Goal: Transaction & Acquisition: Purchase product/service

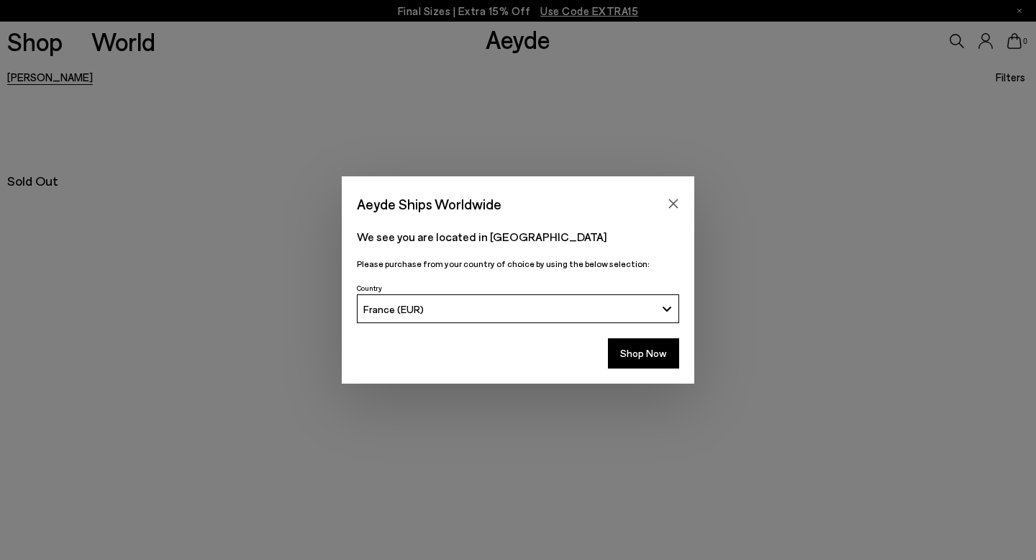
click at [660, 354] on button "Shop Now" at bounding box center [643, 353] width 71 height 30
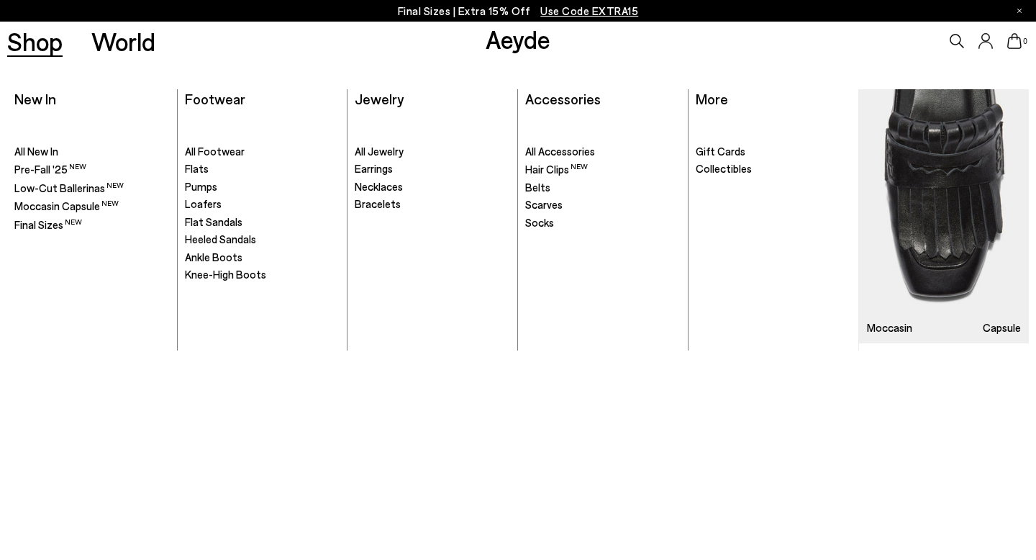
click at [40, 35] on link "Shop" at bounding box center [34, 41] width 55 height 25
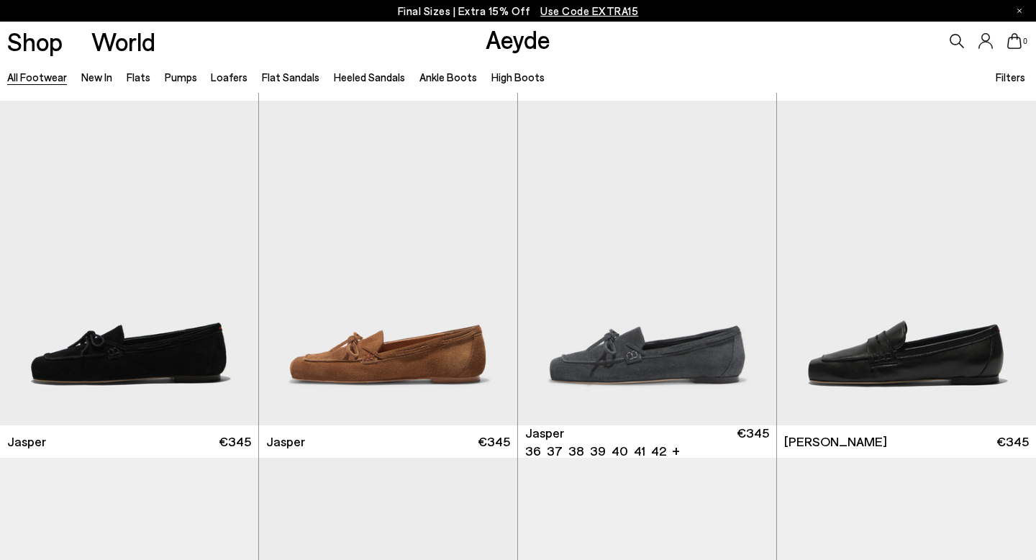
scroll to position [352, 0]
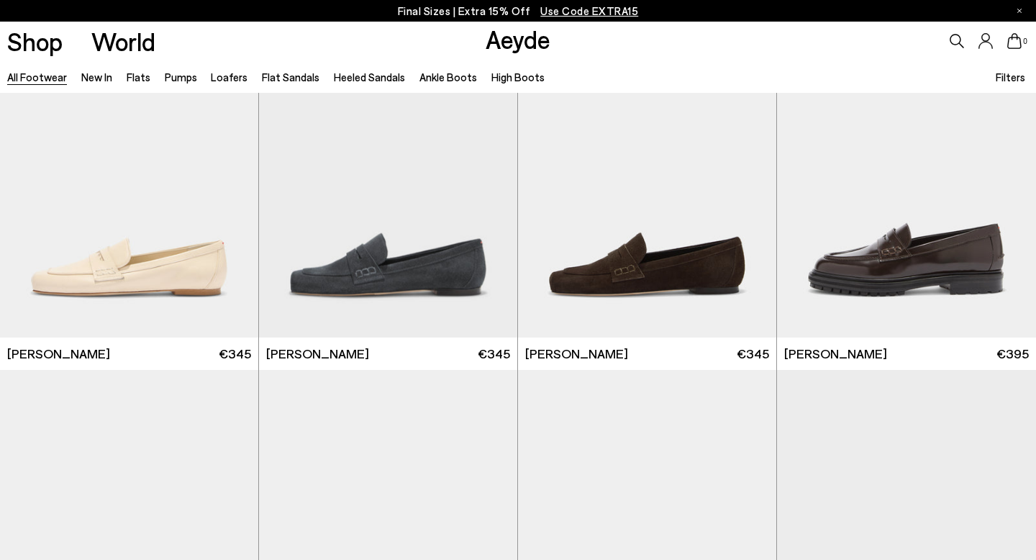
scroll to position [1397, 0]
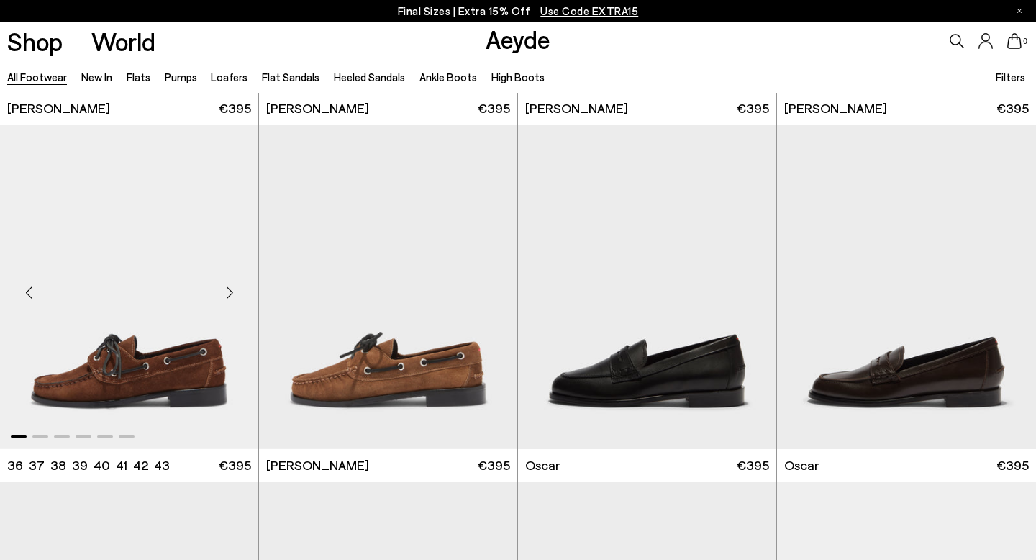
click at [230, 292] on div "Next slide" at bounding box center [229, 292] width 43 height 43
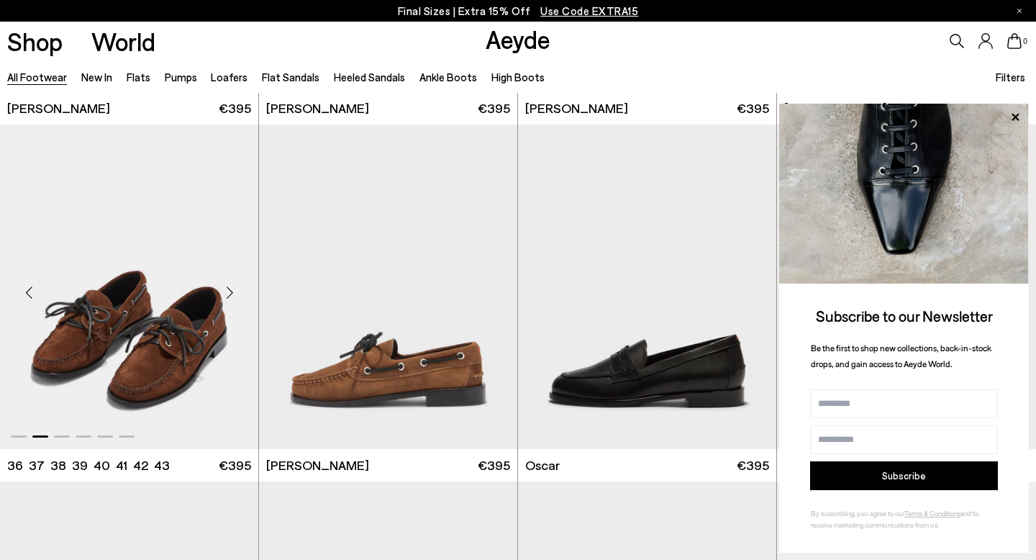
click at [230, 292] on div "Next slide" at bounding box center [229, 292] width 43 height 43
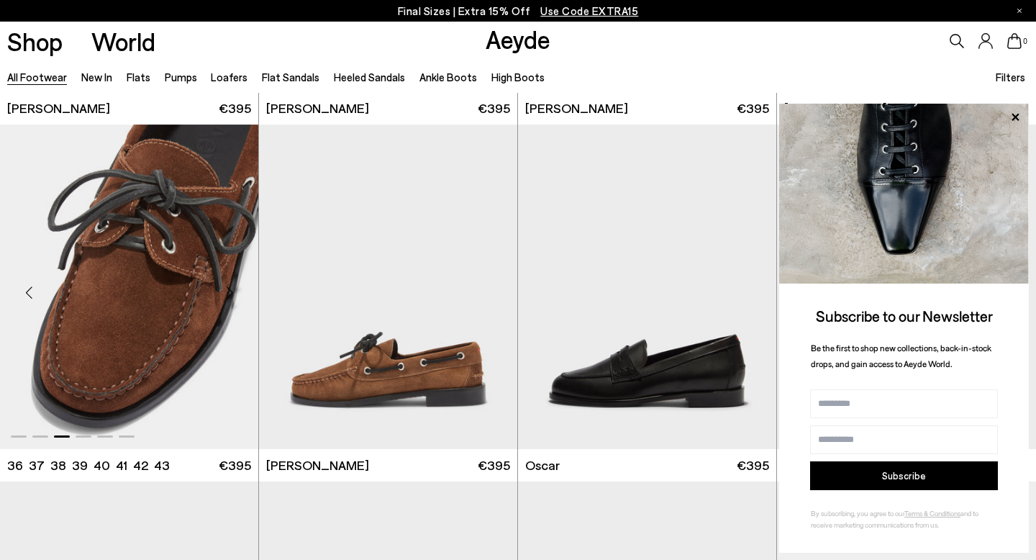
click at [230, 292] on div "Next slide" at bounding box center [229, 292] width 43 height 43
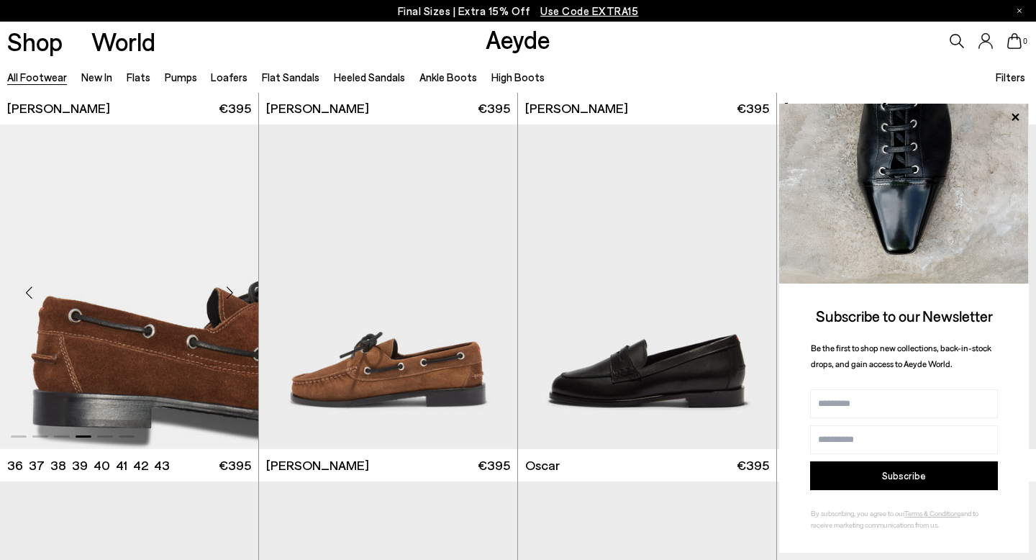
click at [230, 292] on div "Next slide" at bounding box center [229, 292] width 43 height 43
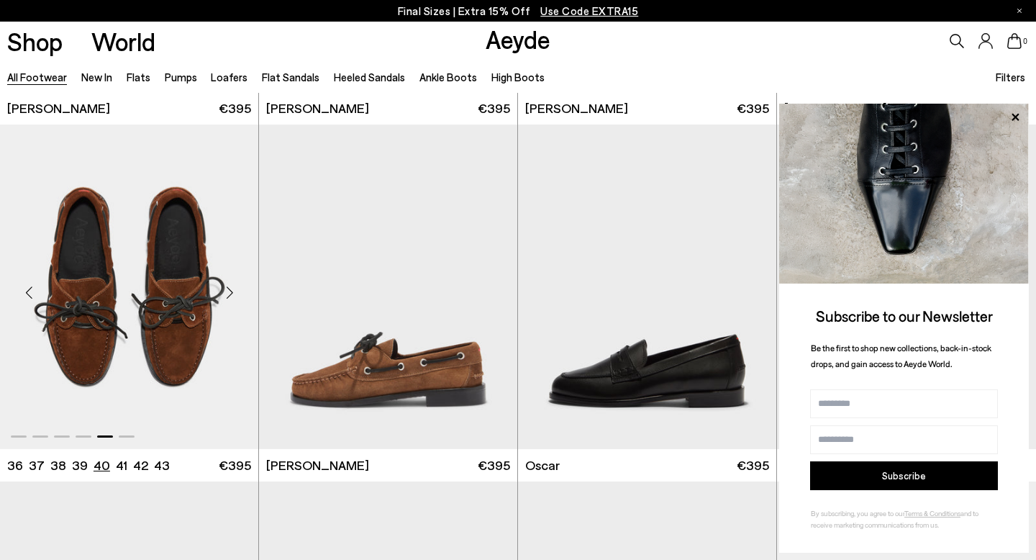
click at [96, 465] on li "40" at bounding box center [102, 465] width 17 height 18
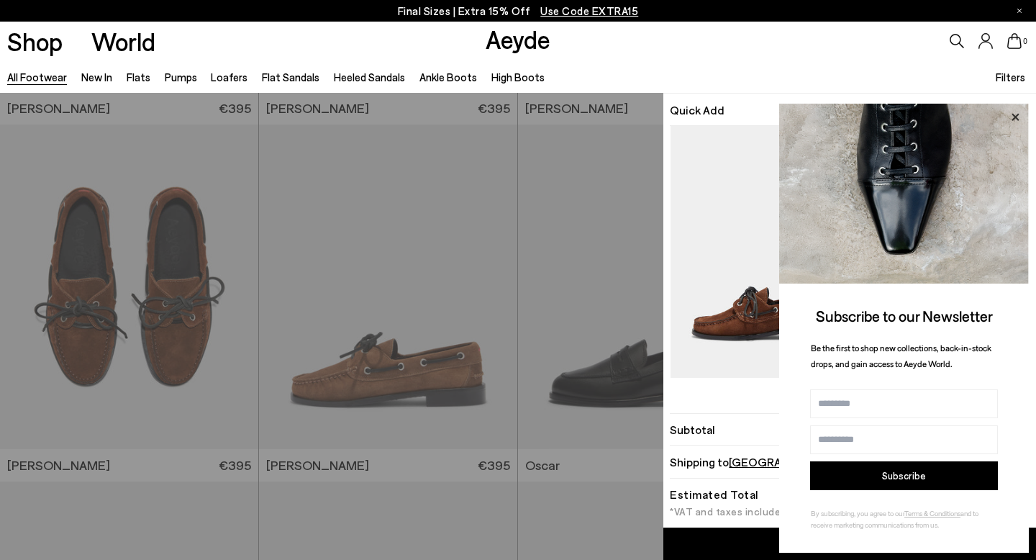
click at [1016, 120] on icon at bounding box center [1015, 117] width 19 height 19
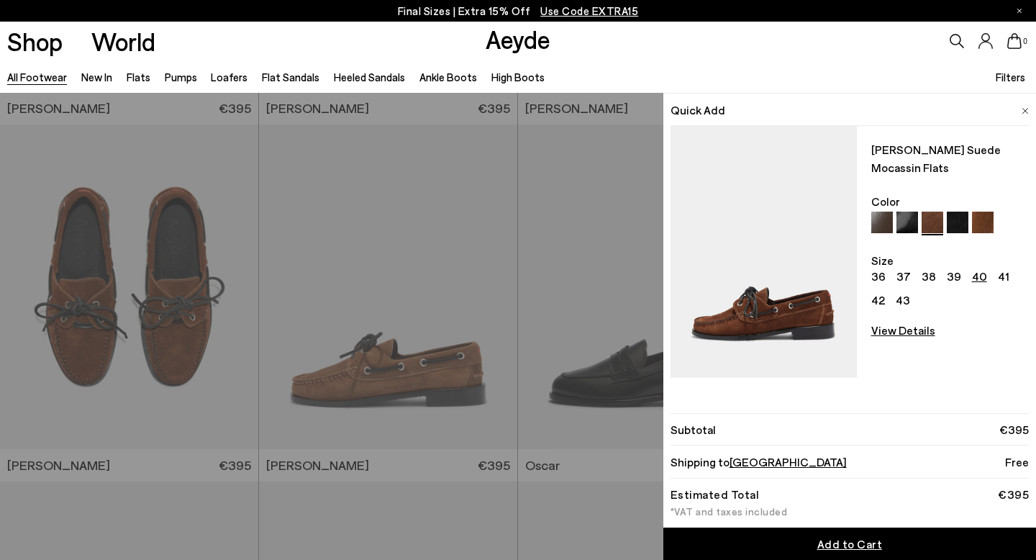
click at [1026, 105] on span at bounding box center [1024, 108] width 7 height 19
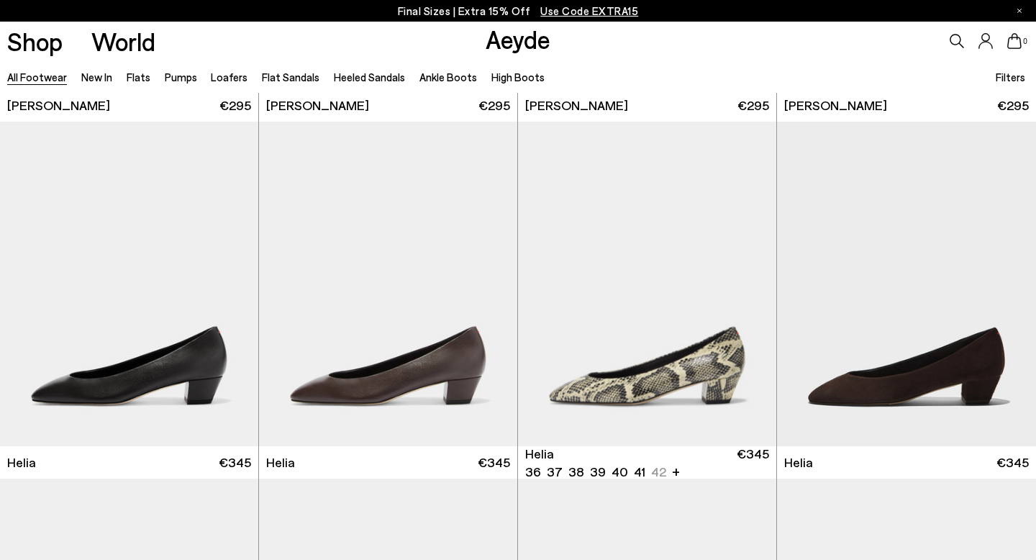
scroll to position [2846, 0]
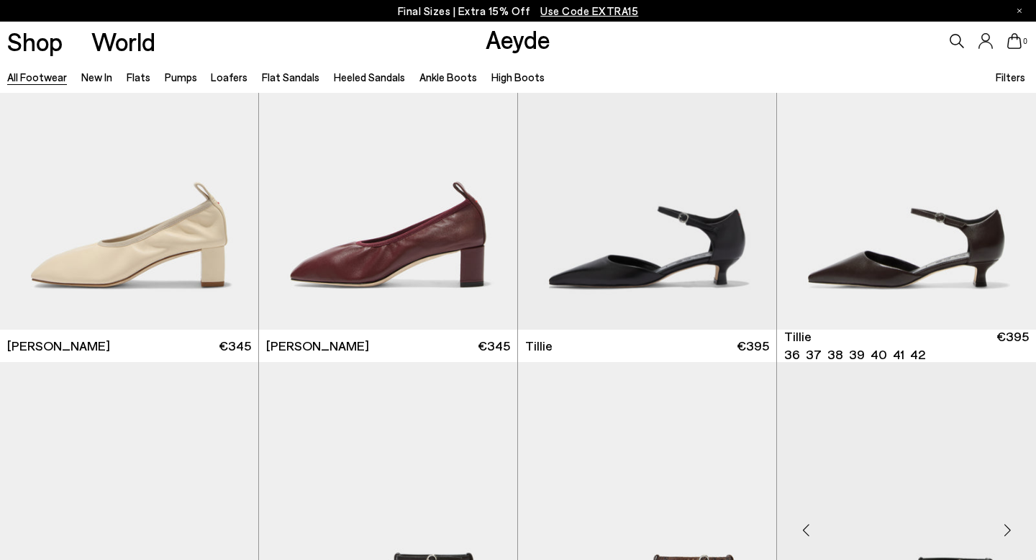
scroll to position [4017, 0]
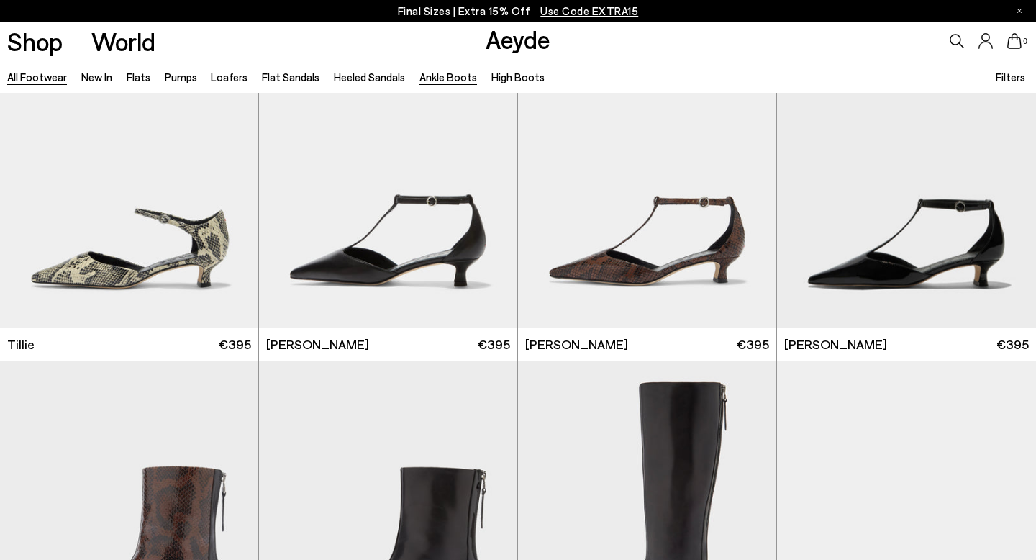
click at [441, 77] on link "Ankle Boots" at bounding box center [448, 76] width 58 height 13
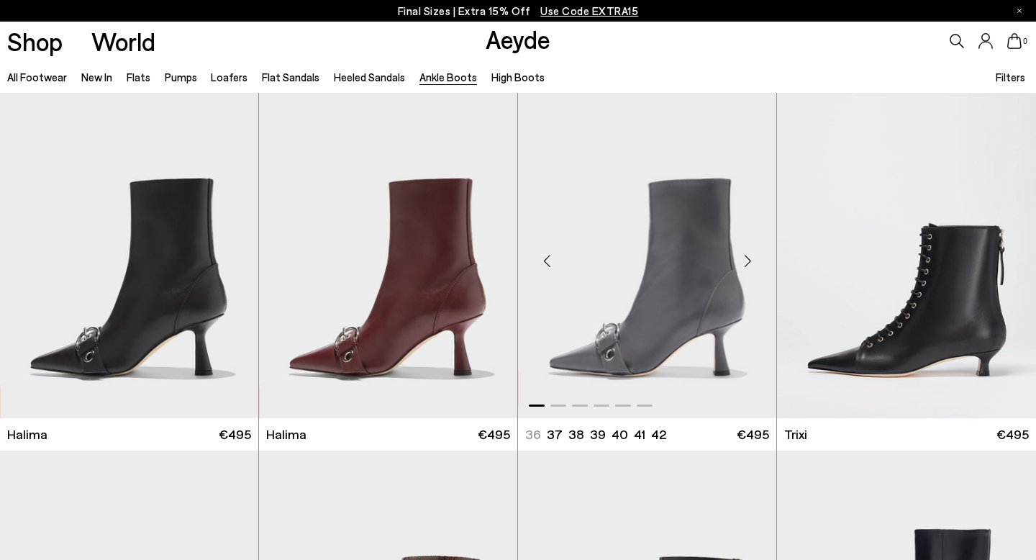
scroll to position [313, 0]
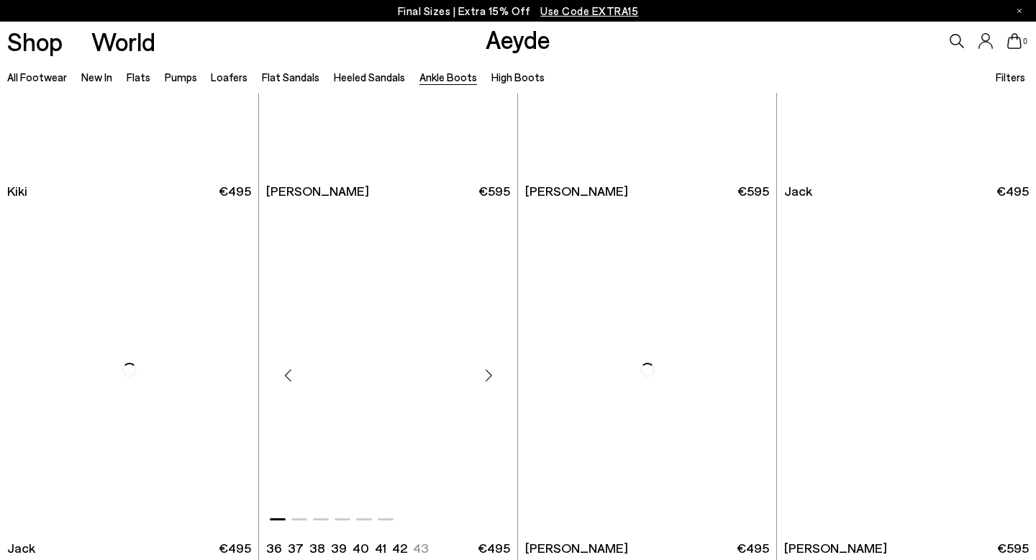
scroll to position [2491, 0]
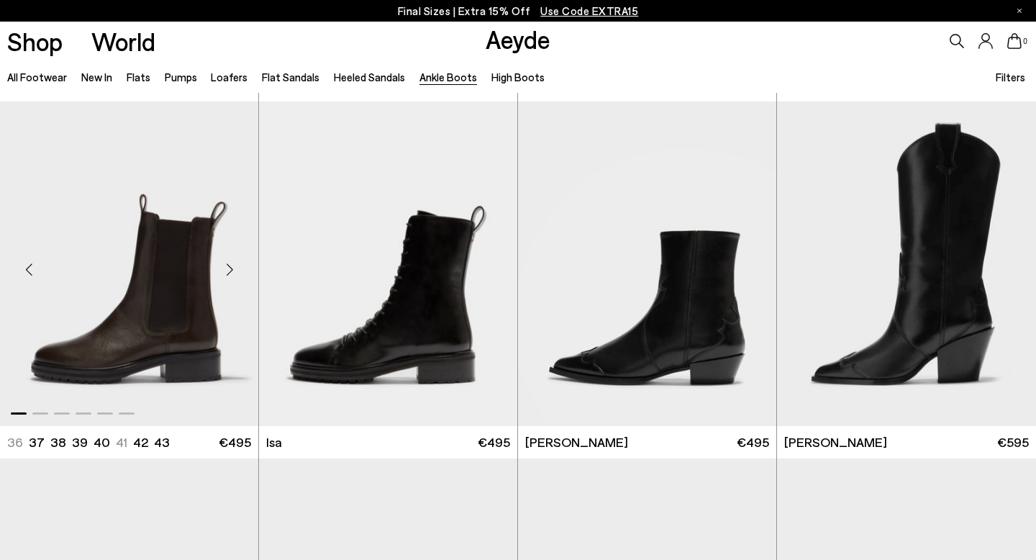
click at [231, 265] on div "Next slide" at bounding box center [229, 269] width 43 height 43
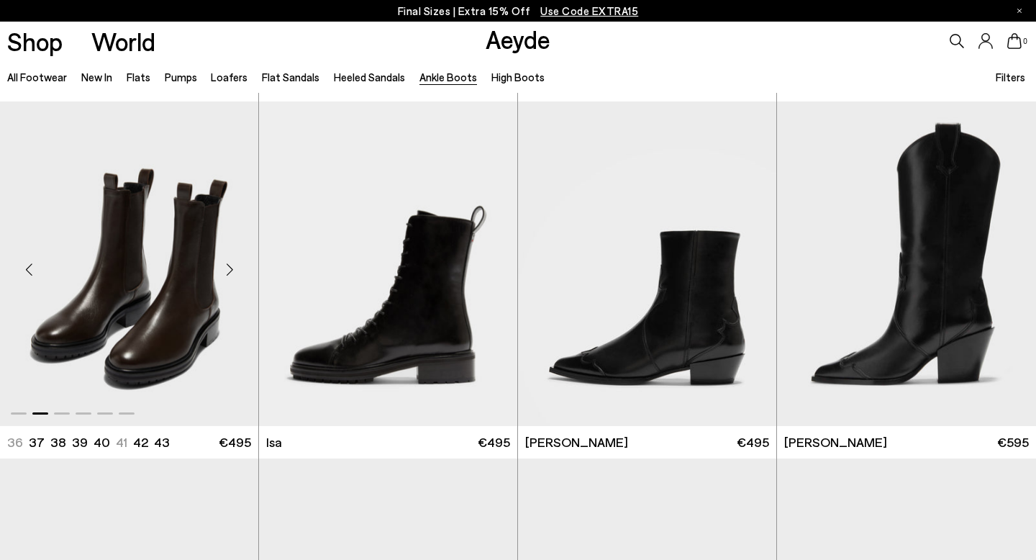
click at [231, 265] on div "Next slide" at bounding box center [229, 269] width 43 height 43
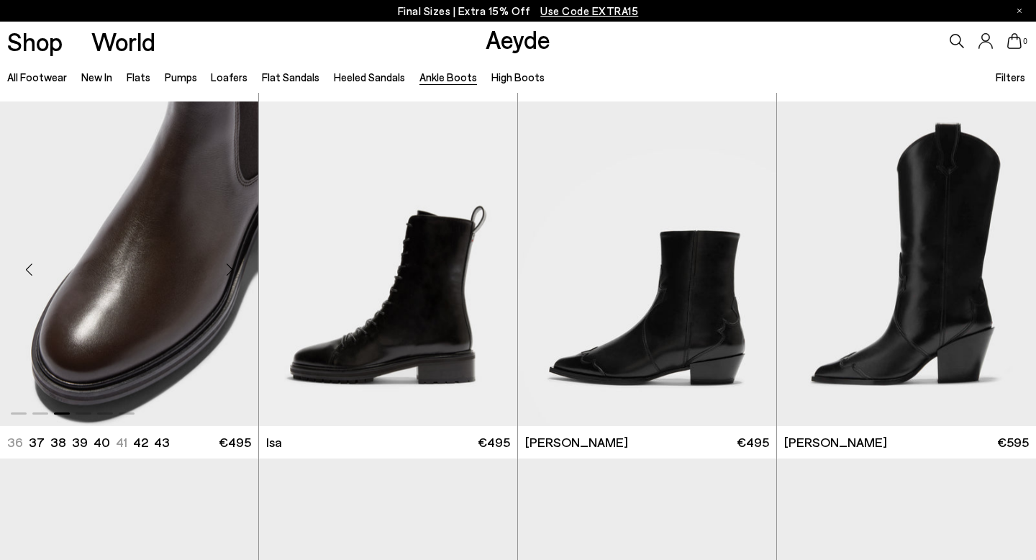
click at [231, 265] on div "Next slide" at bounding box center [229, 269] width 43 height 43
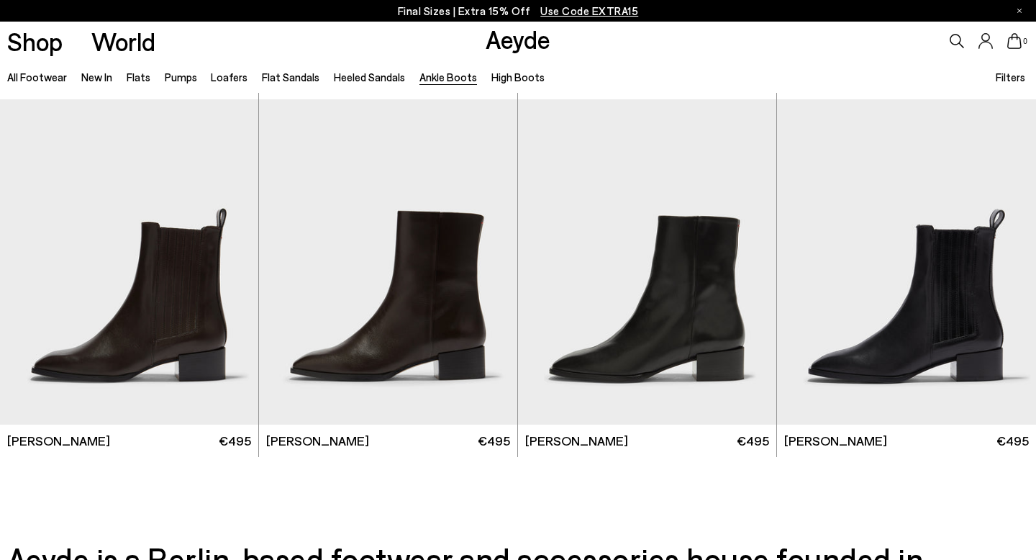
scroll to position [2851, 0]
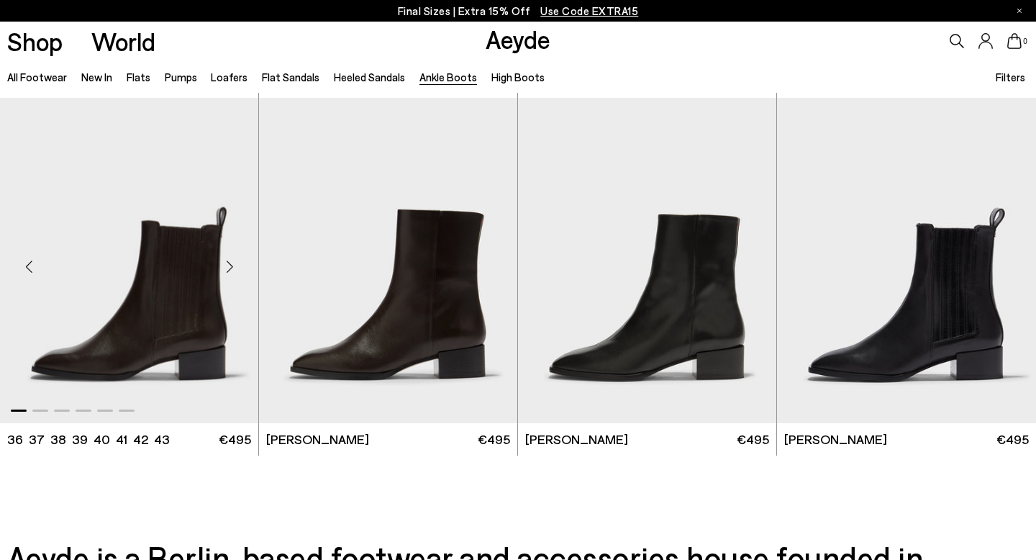
click at [229, 265] on div "Next slide" at bounding box center [229, 266] width 43 height 43
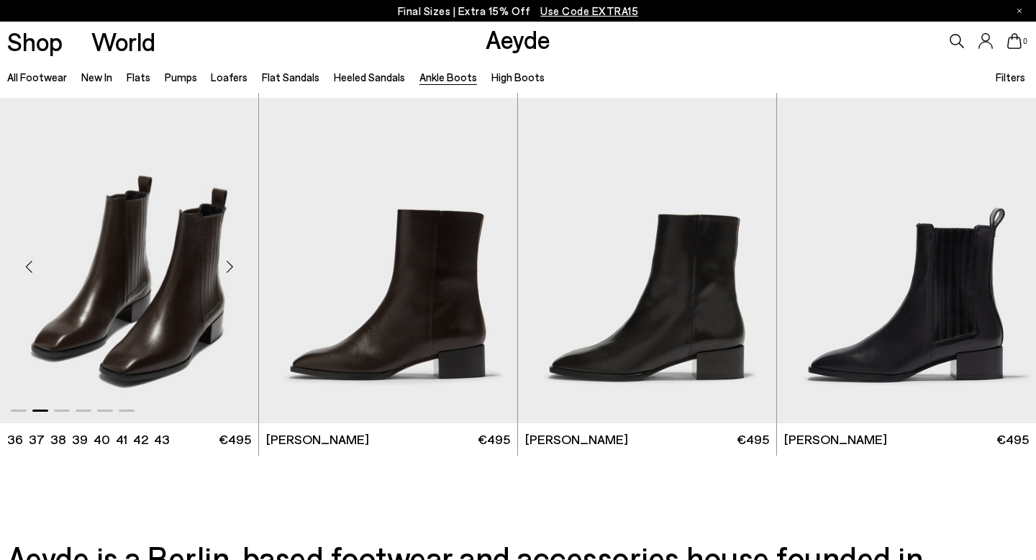
click at [229, 265] on div "Next slide" at bounding box center [229, 266] width 43 height 43
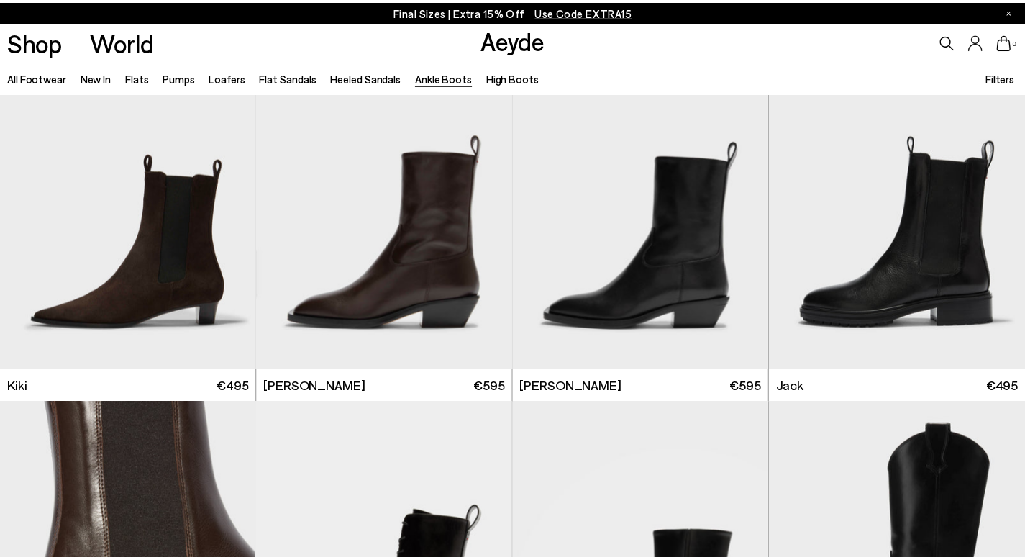
scroll to position [2165, 0]
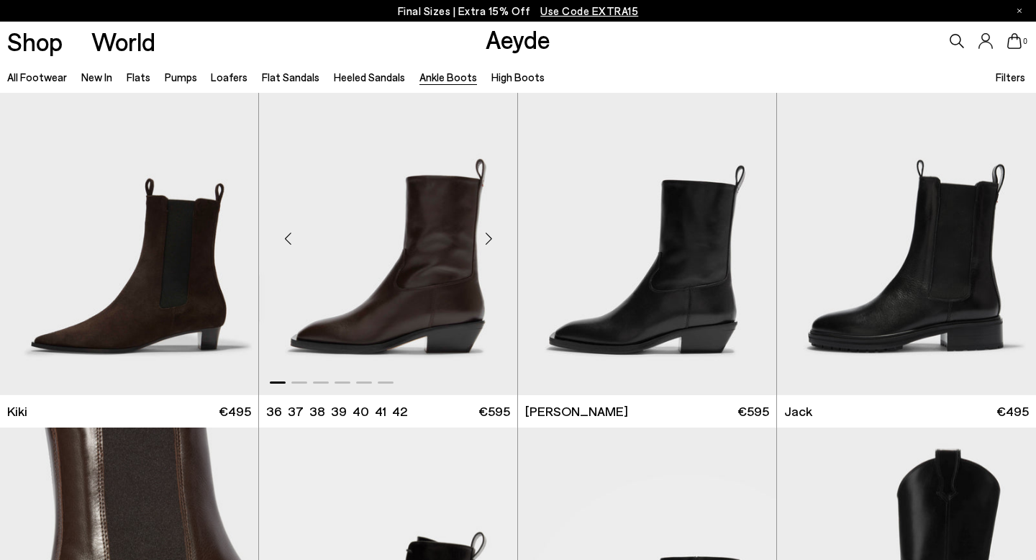
click at [488, 239] on div "Next slide" at bounding box center [488, 238] width 43 height 43
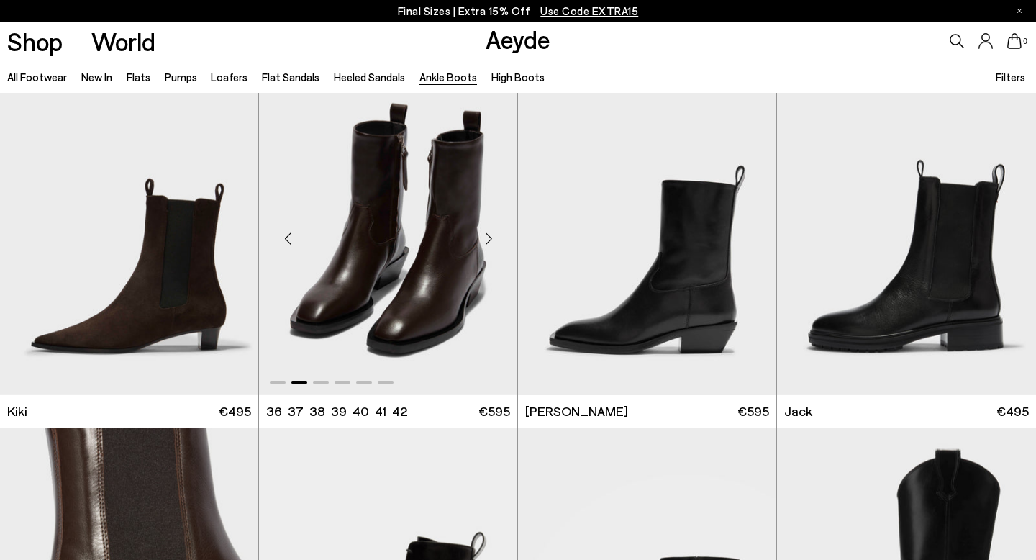
click at [488, 239] on div "Next slide" at bounding box center [488, 238] width 43 height 43
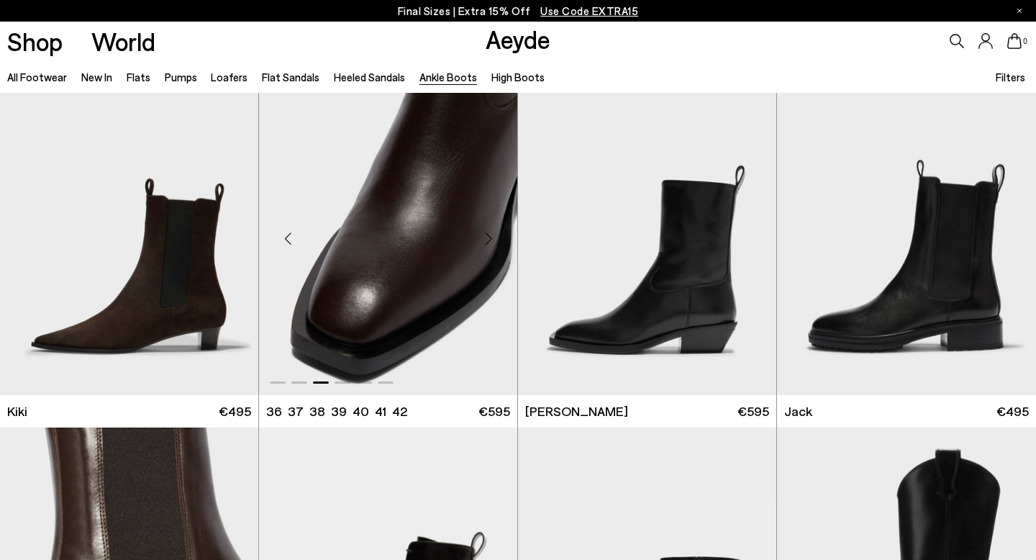
click at [488, 239] on div "Next slide" at bounding box center [488, 238] width 43 height 43
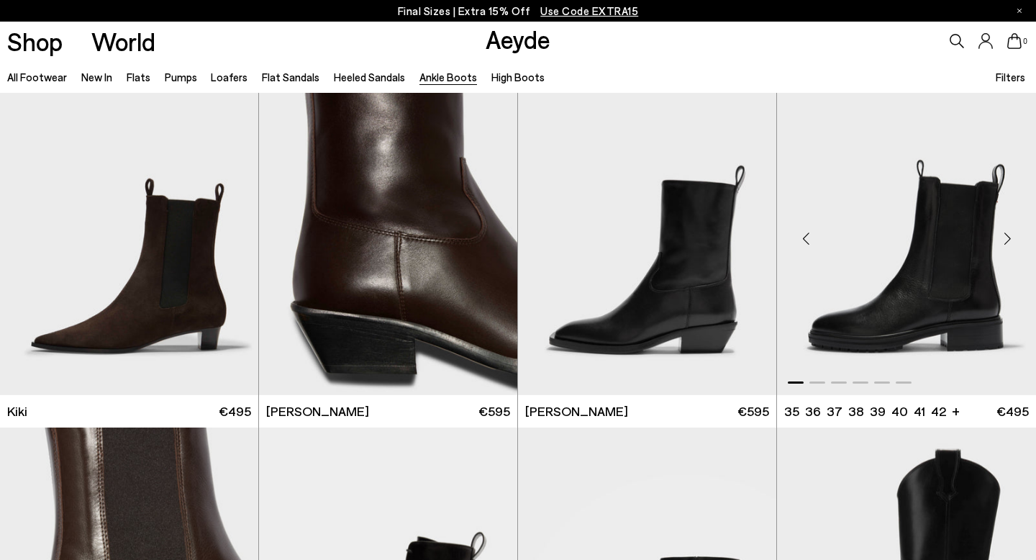
click at [1010, 240] on div "Next slide" at bounding box center [1006, 238] width 43 height 43
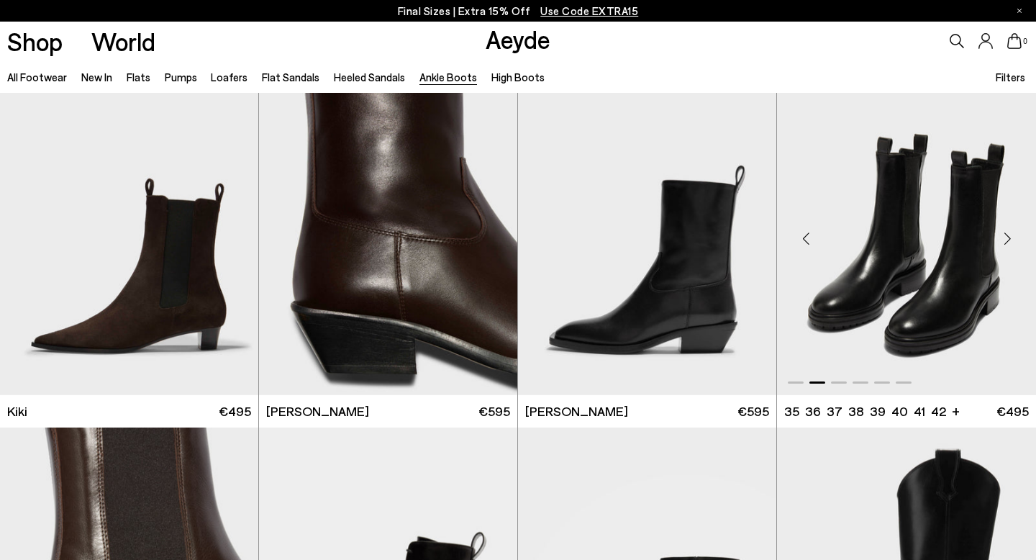
click at [1010, 240] on div "Next slide" at bounding box center [1006, 238] width 43 height 43
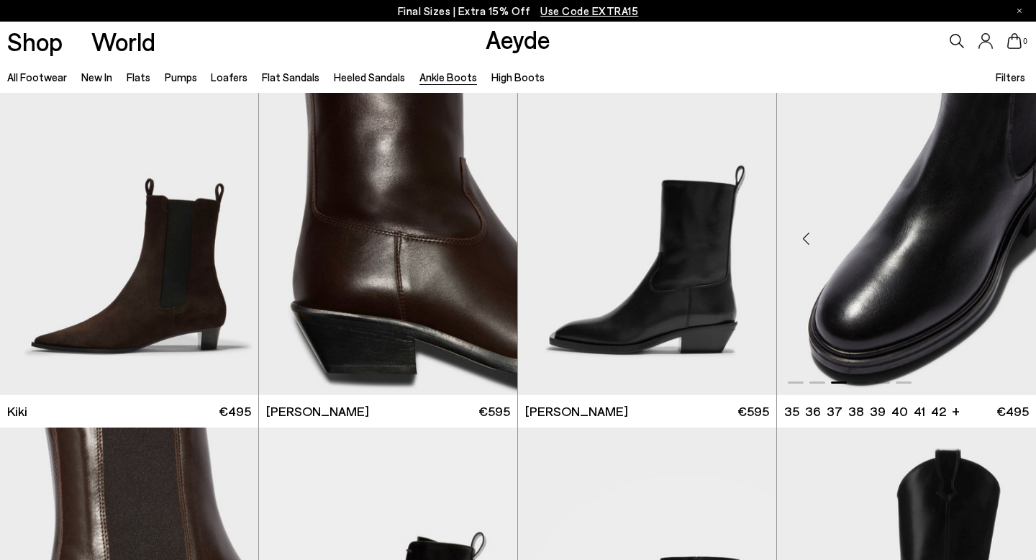
click at [1010, 240] on div "Next slide" at bounding box center [1006, 238] width 43 height 43
